Goal: Task Accomplishment & Management: Manage account settings

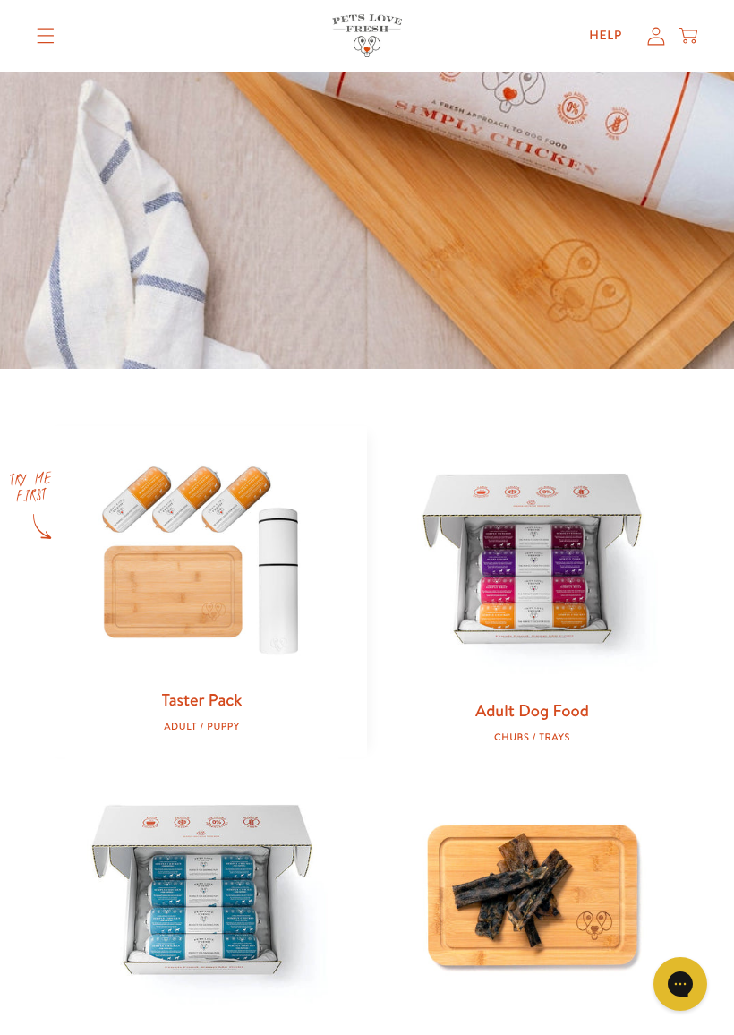
scroll to position [400, 0]
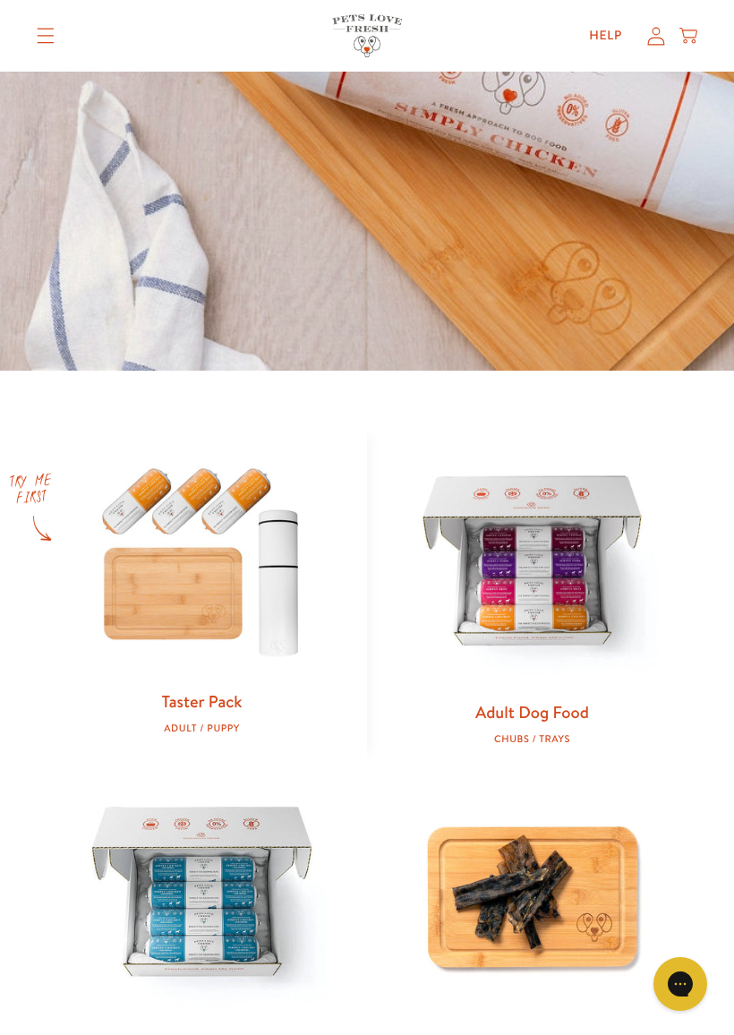
click at [649, 30] on icon at bounding box center [656, 35] width 18 height 19
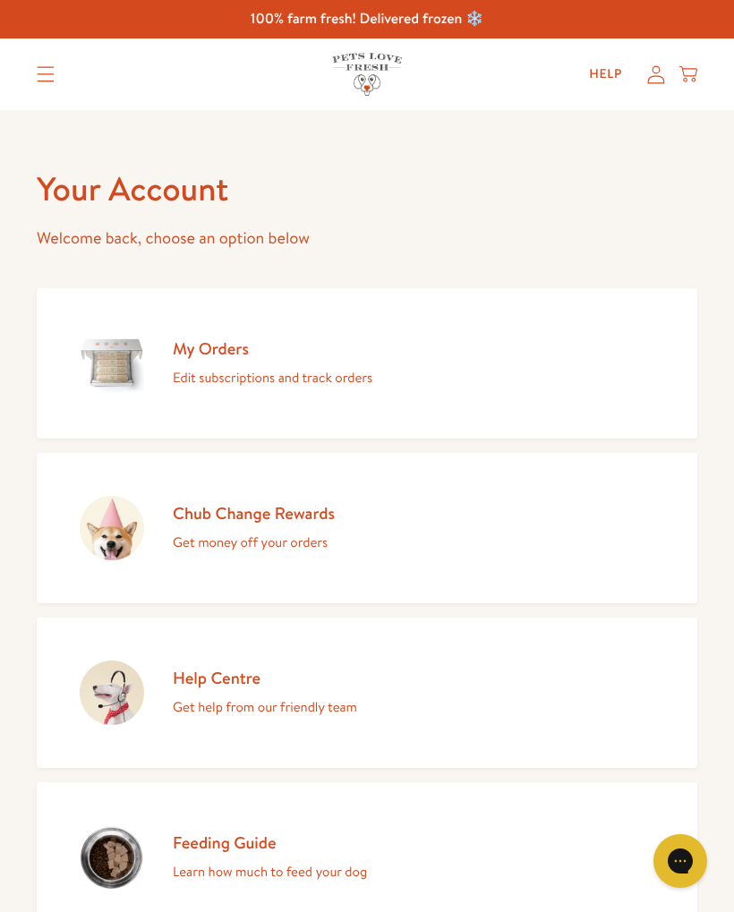
click at [566, 370] on link "My Orders Edit subscriptions and track orders" at bounding box center [367, 363] width 660 height 150
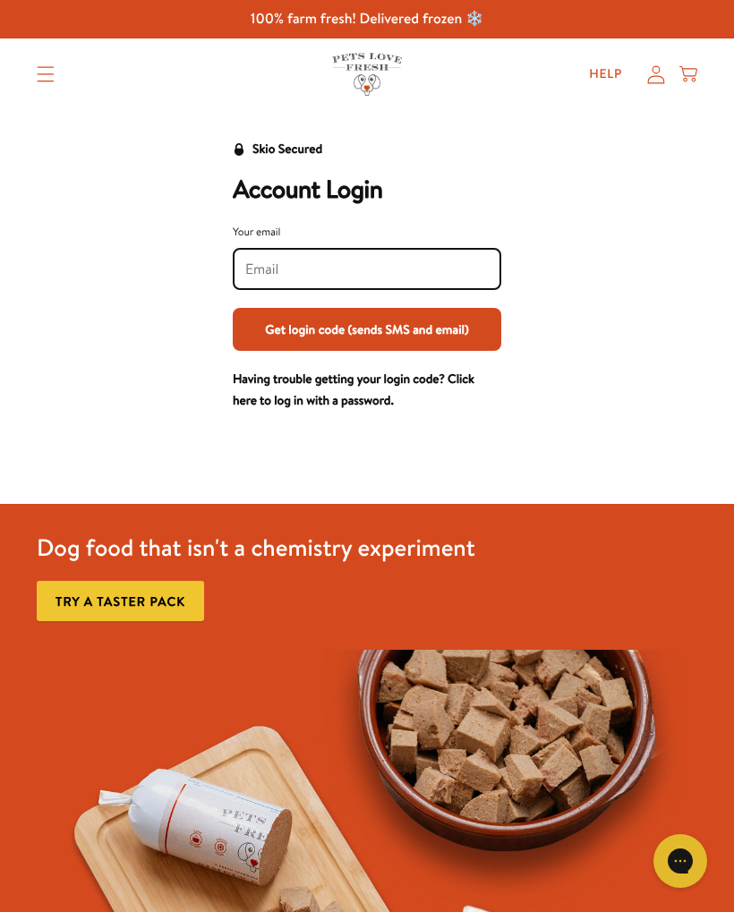
click at [473, 268] on input "Your email" at bounding box center [366, 270] width 243 height 20
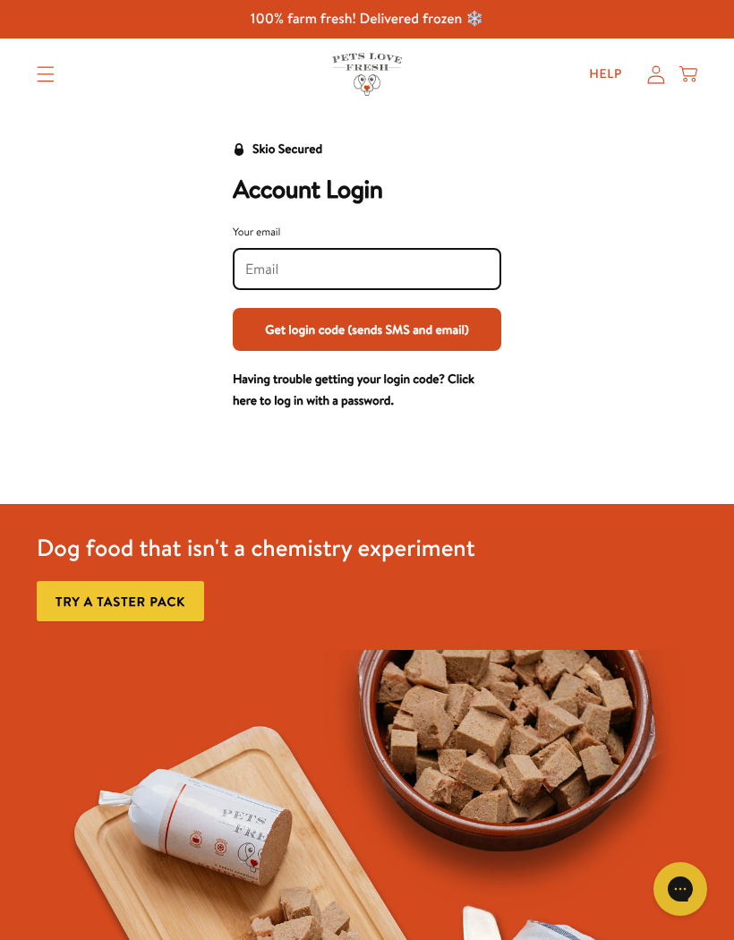
type input "S"
type input "sdar"
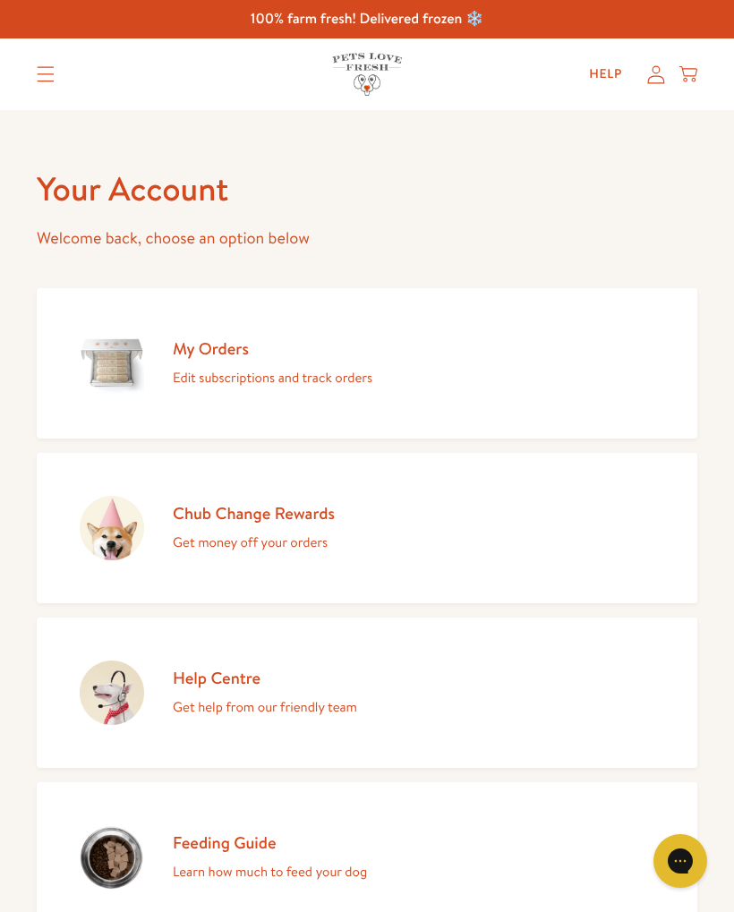
click at [587, 359] on link "My Orders Edit subscriptions and track orders" at bounding box center [367, 363] width 660 height 150
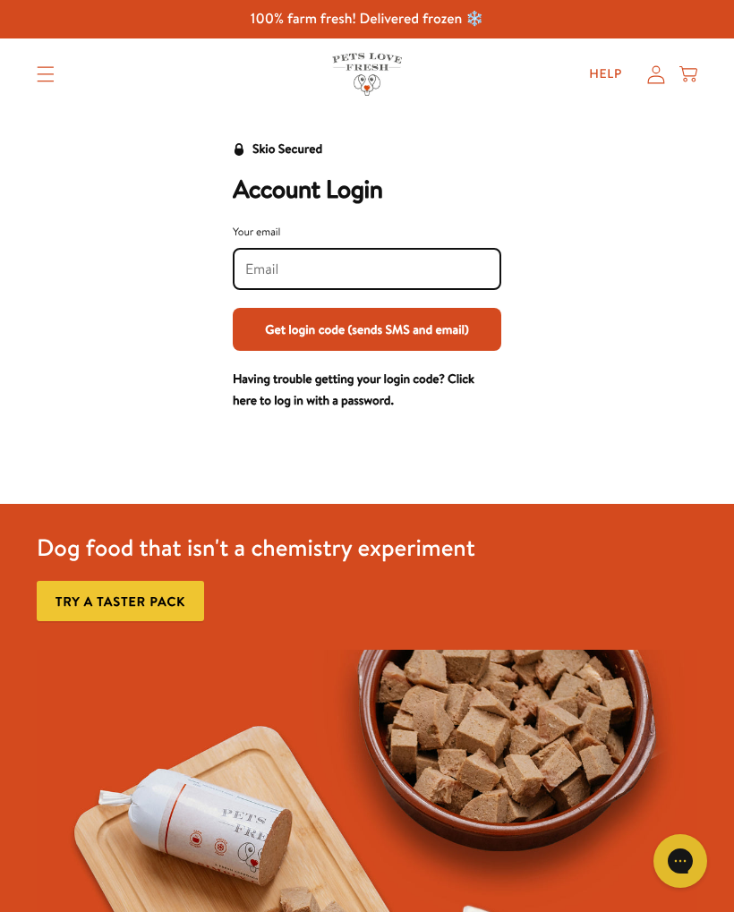
click at [447, 262] on input "Your email" at bounding box center [366, 270] width 243 height 20
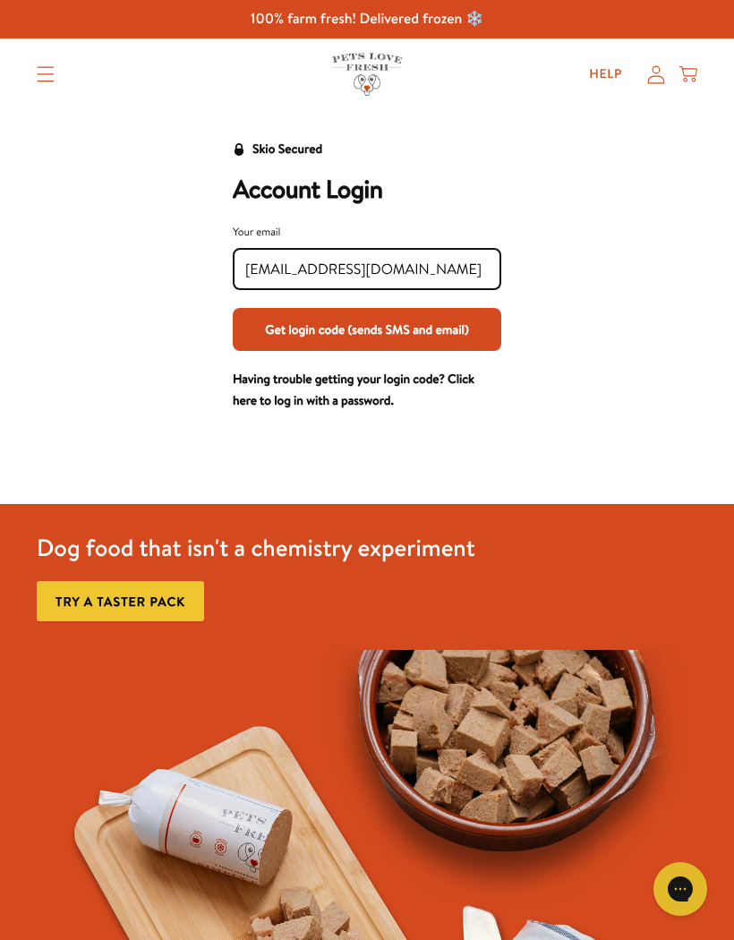
type input "[EMAIL_ADDRESS][DOMAIN_NAME]"
click at [432, 315] on button "Get login code (sends SMS and email)" at bounding box center [367, 329] width 268 height 43
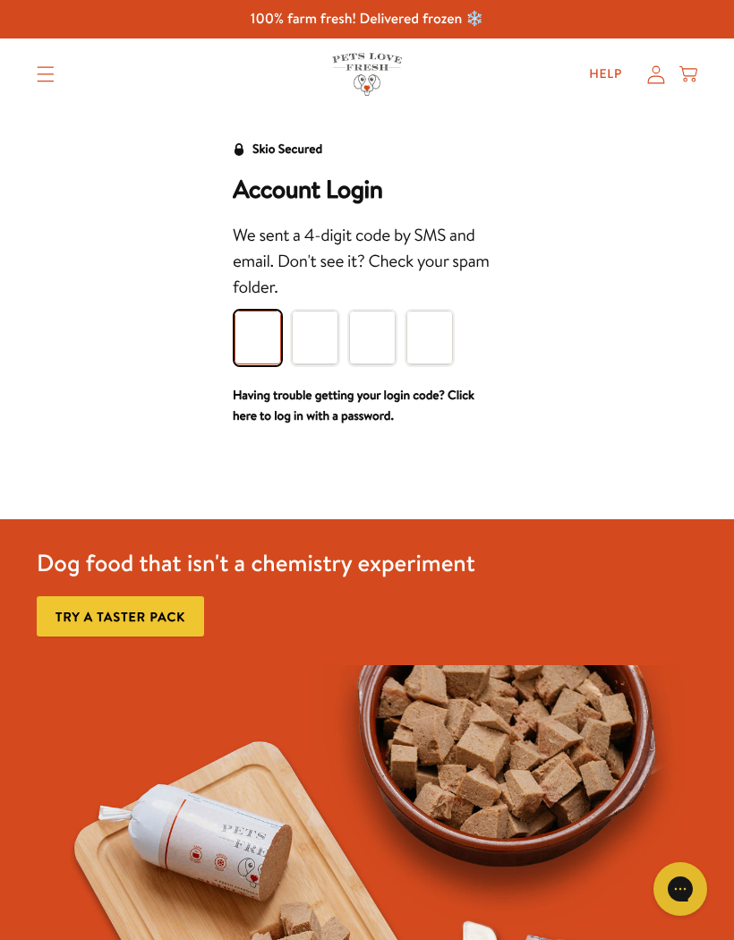
type input "3"
type input "7"
type input "6"
type input "4"
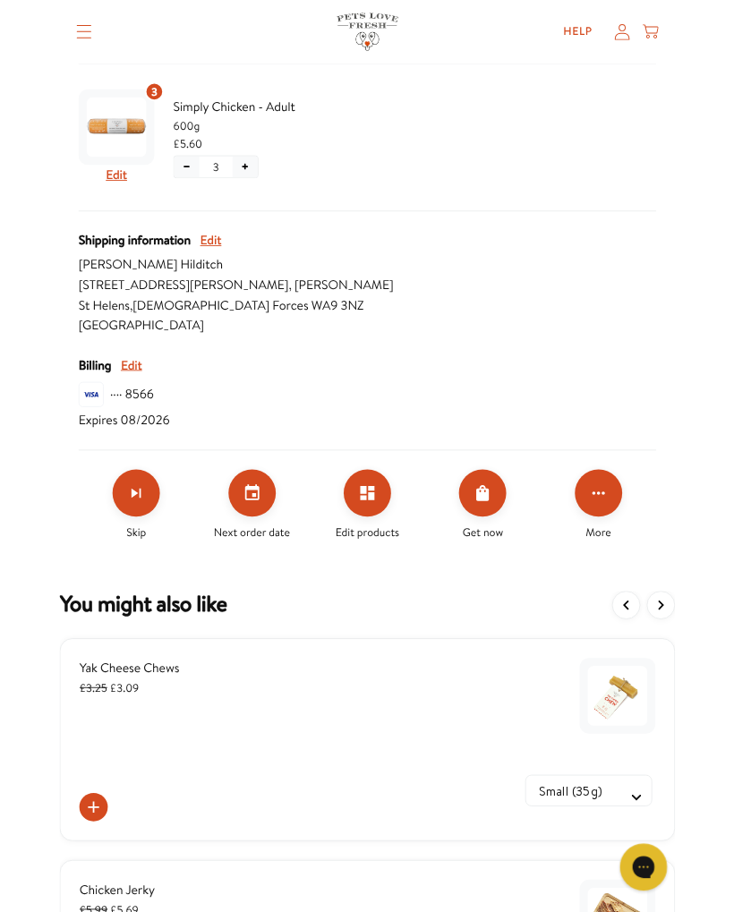
scroll to position [463, 0]
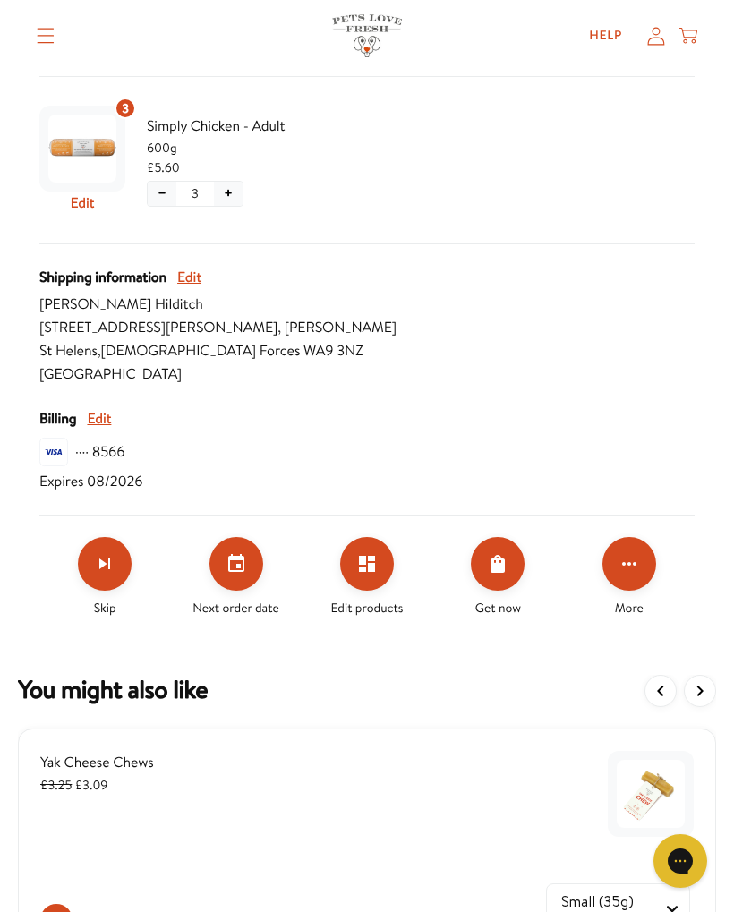
click at [507, 573] on icon "Order Now" at bounding box center [497, 563] width 21 height 21
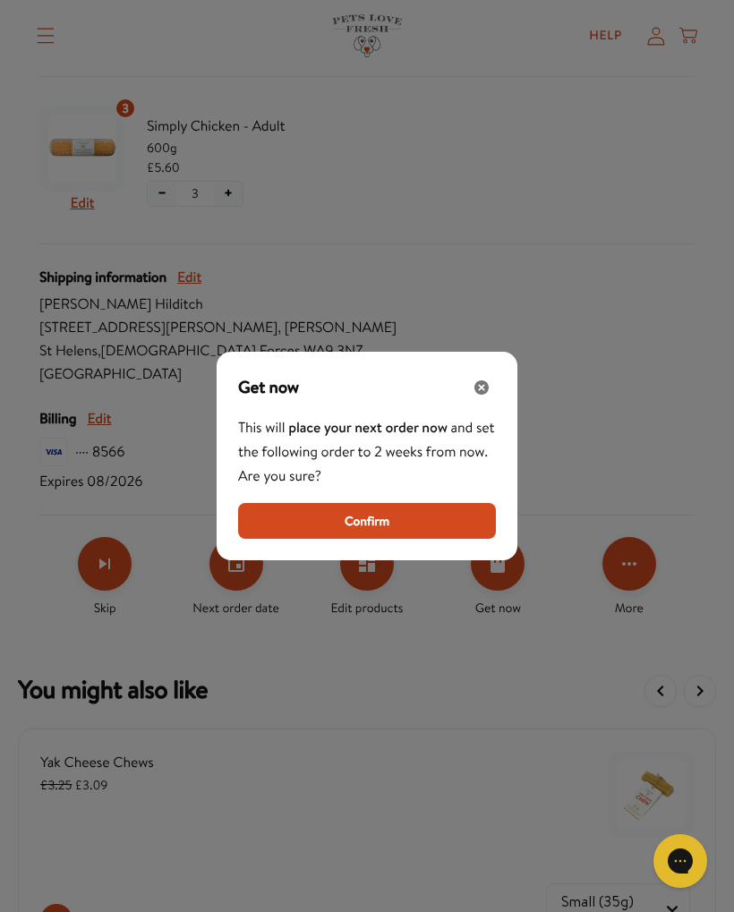
click at [432, 528] on button "Confirm" at bounding box center [367, 521] width 258 height 36
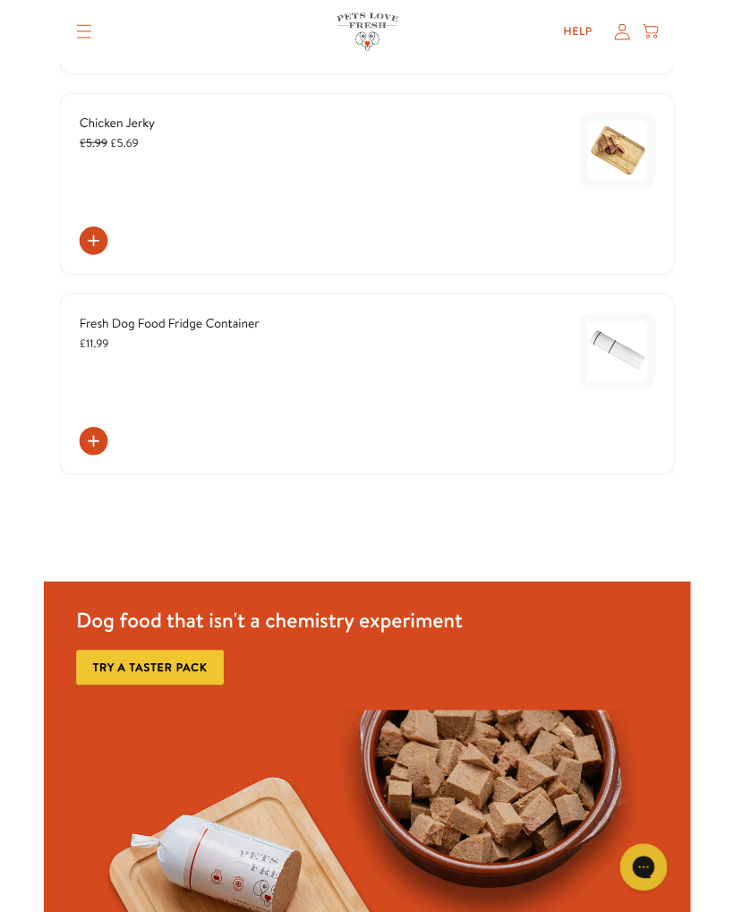
scroll to position [1387, 0]
